Goal: Task Accomplishment & Management: Complete application form

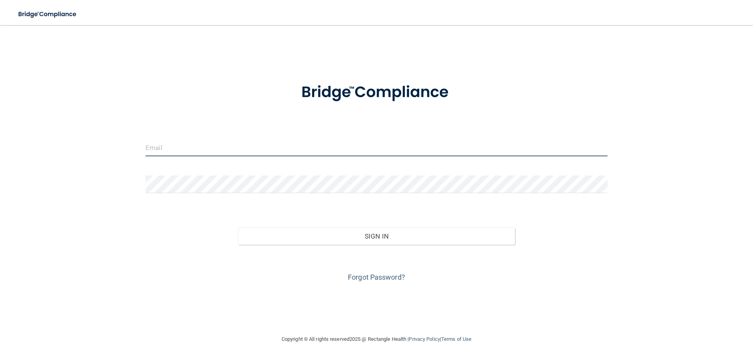
click at [198, 151] on input "email" at bounding box center [377, 148] width 462 height 18
type input "a.rehmer@gmail.com"
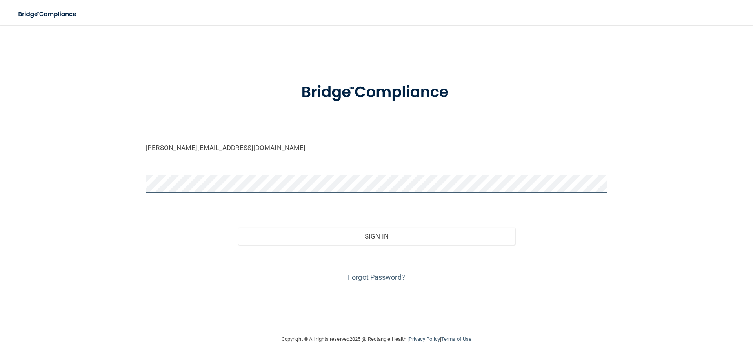
click at [238, 228] on button "Sign In" at bounding box center [376, 236] width 277 height 17
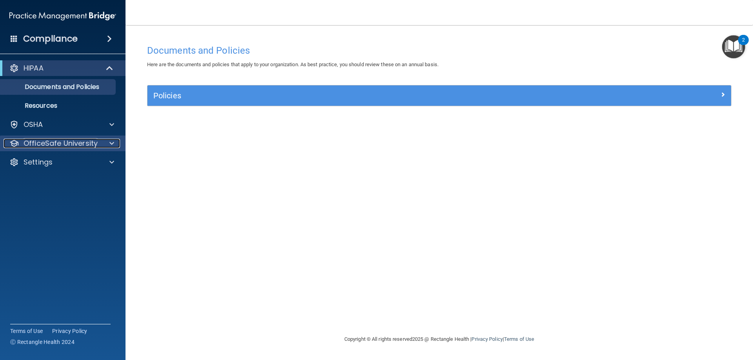
click at [49, 140] on p "OfficeSafe University" at bounding box center [61, 143] width 74 height 9
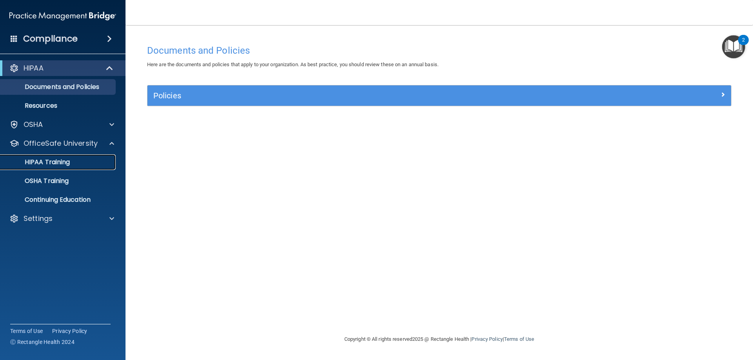
click at [47, 162] on p "HIPAA Training" at bounding box center [37, 162] width 65 height 8
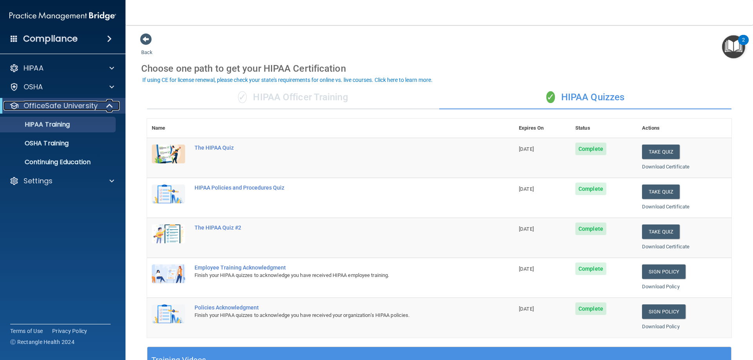
click at [69, 104] on p "OfficeSafe University" at bounding box center [61, 105] width 74 height 9
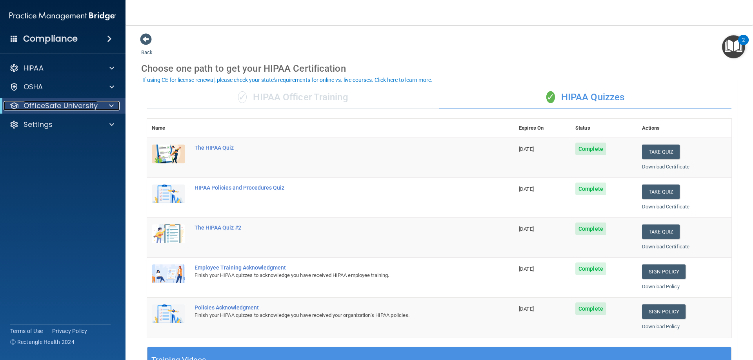
click at [71, 104] on p "OfficeSafe University" at bounding box center [61, 105] width 74 height 9
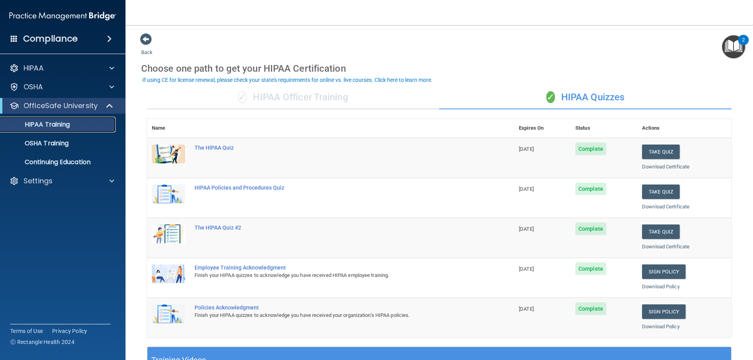
click at [39, 124] on p "HIPAA Training" at bounding box center [37, 125] width 65 height 8
click at [34, 177] on p "Settings" at bounding box center [38, 181] width 29 height 9
click at [39, 219] on p "Sign Out" at bounding box center [58, 219] width 107 height 8
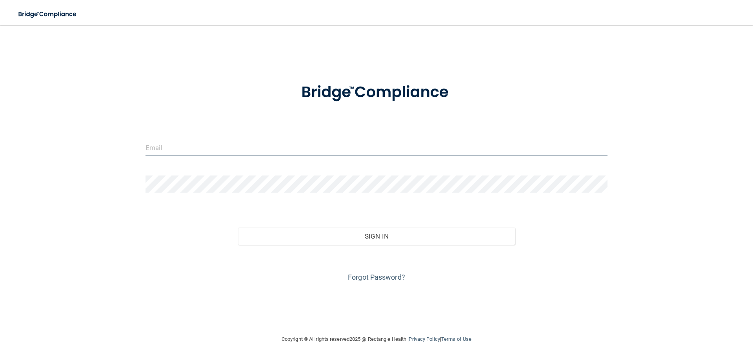
click at [177, 147] on input "email" at bounding box center [377, 148] width 462 height 18
type input "[EMAIL_ADDRESS][DOMAIN_NAME]"
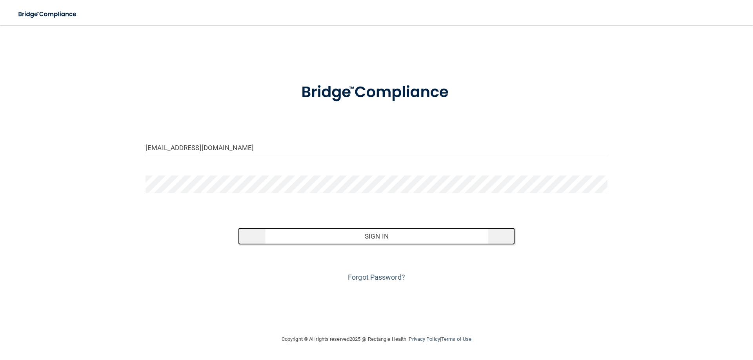
click at [326, 239] on button "Sign In" at bounding box center [376, 236] width 277 height 17
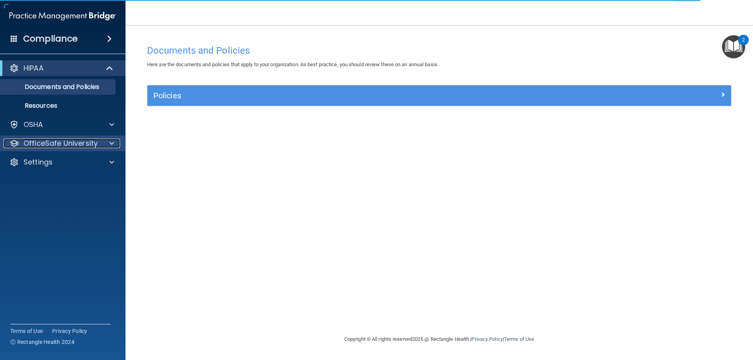
click at [113, 143] on span at bounding box center [111, 143] width 5 height 9
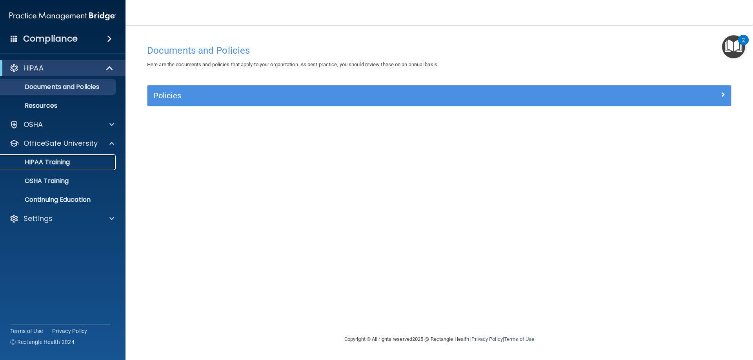
click at [62, 162] on p "HIPAA Training" at bounding box center [37, 162] width 65 height 8
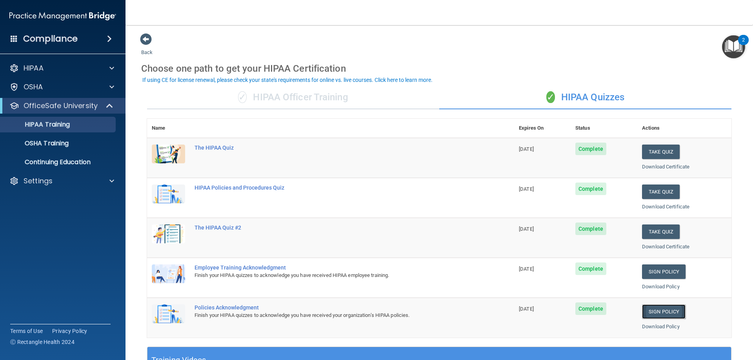
click at [659, 312] on link "Sign Policy" at bounding box center [664, 312] width 44 height 15
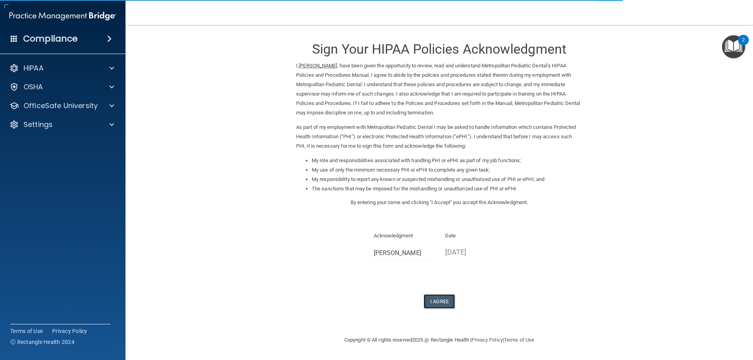
click at [437, 302] on button "I Agree" at bounding box center [439, 302] width 31 height 15
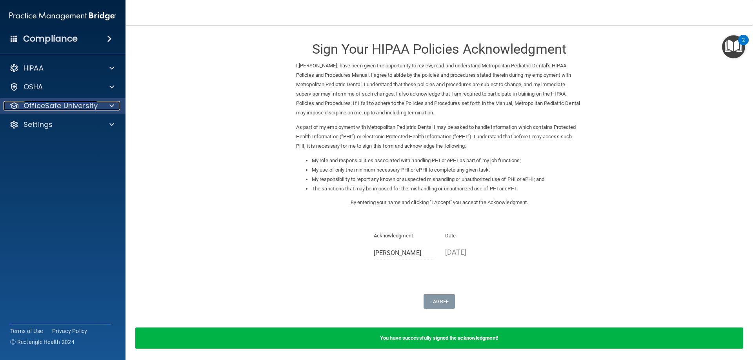
click at [112, 104] on span at bounding box center [111, 105] width 5 height 9
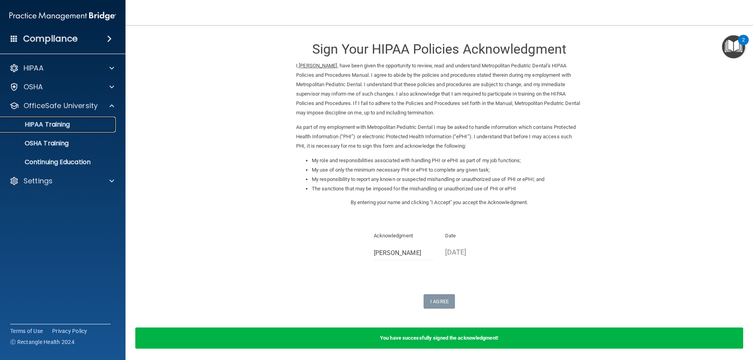
click at [60, 124] on p "HIPAA Training" at bounding box center [37, 125] width 65 height 8
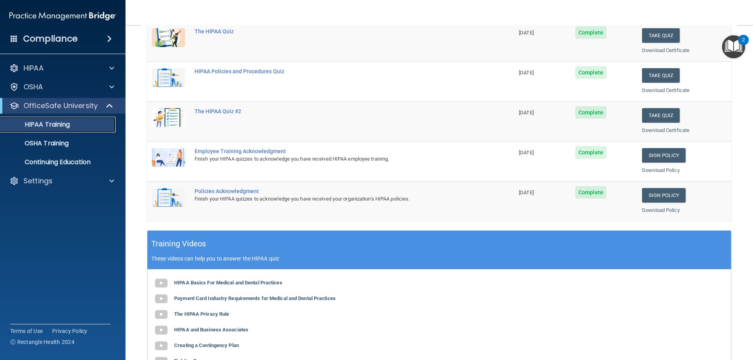
scroll to position [118, 0]
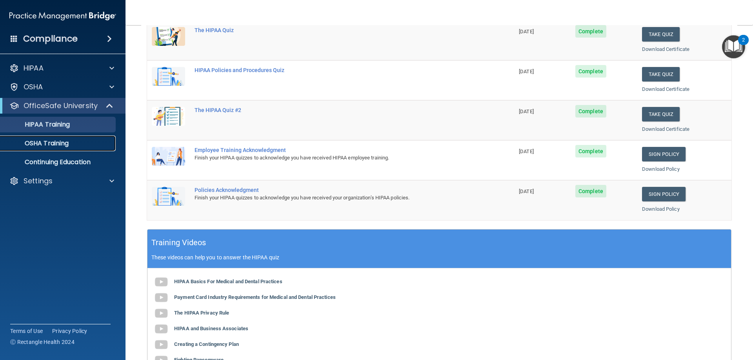
click at [61, 143] on p "OSHA Training" at bounding box center [37, 144] width 64 height 8
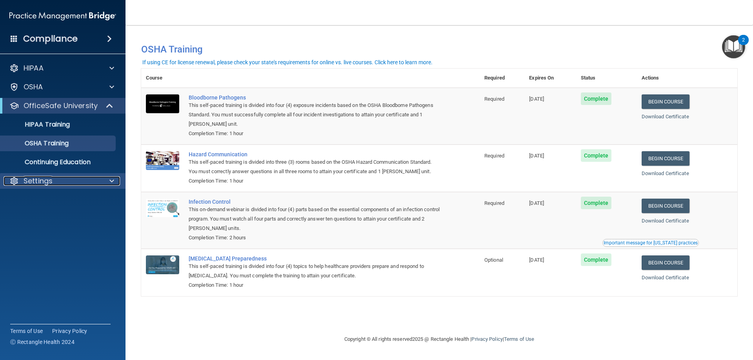
click at [65, 182] on div "Settings" at bounding box center [52, 181] width 97 height 9
click at [51, 217] on p "Sign Out" at bounding box center [58, 219] width 107 height 8
